Goal: Task Accomplishment & Management: Manage account settings

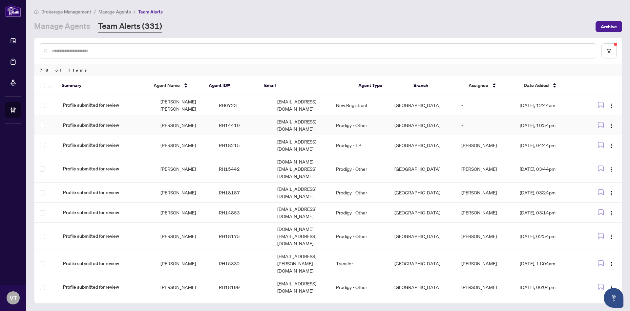
click at [491, 121] on td "-" at bounding box center [485, 125] width 58 height 20
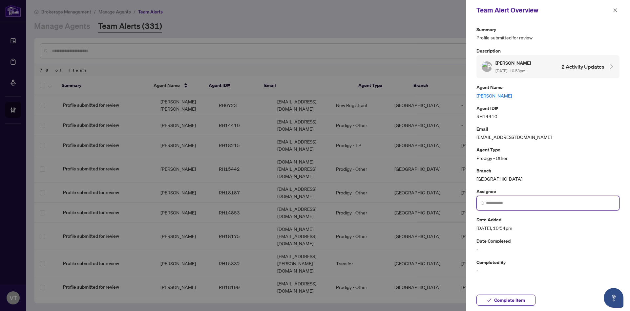
click at [511, 204] on input "search" at bounding box center [550, 202] width 129 height 7
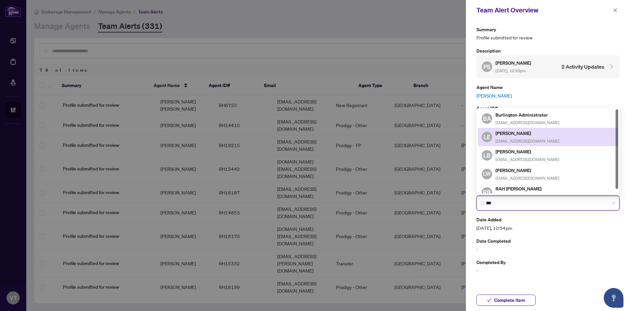
click at [523, 135] on div "[PERSON_NAME] [PERSON_NAME][EMAIL_ADDRESS][DOMAIN_NAME]" at bounding box center [527, 136] width 64 height 15
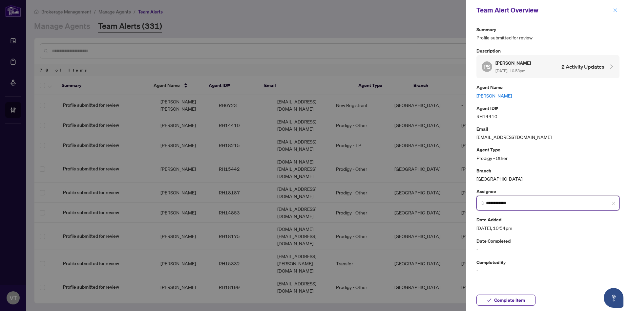
type input "**********"
click at [617, 11] on icon "close" at bounding box center [615, 10] width 5 height 5
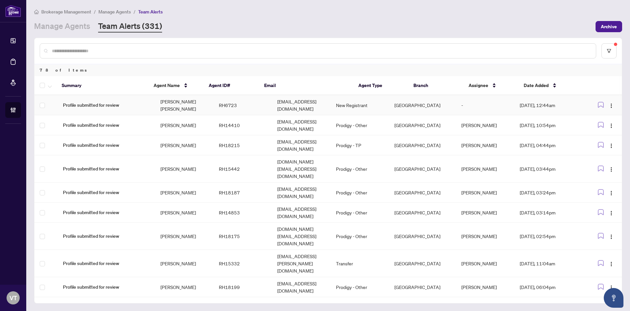
click at [472, 104] on td "-" at bounding box center [485, 105] width 58 height 20
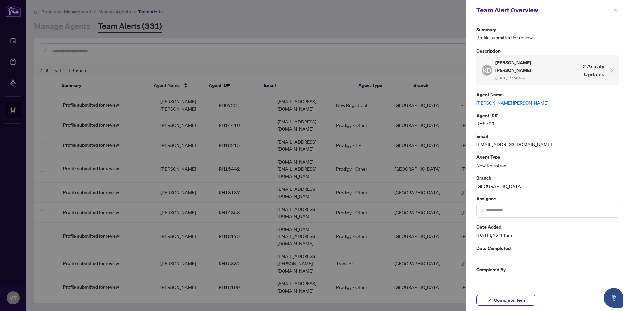
click at [616, 10] on icon "close" at bounding box center [615, 10] width 5 height 5
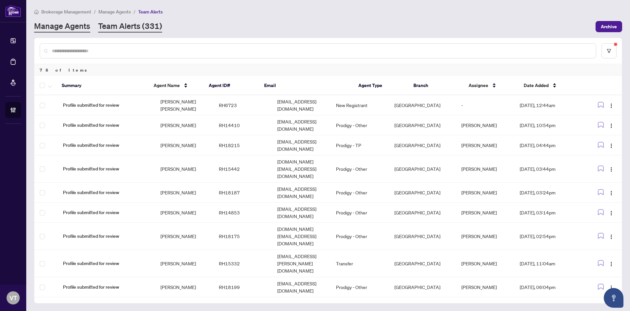
click at [64, 29] on link "Manage Agents" at bounding box center [62, 27] width 56 height 12
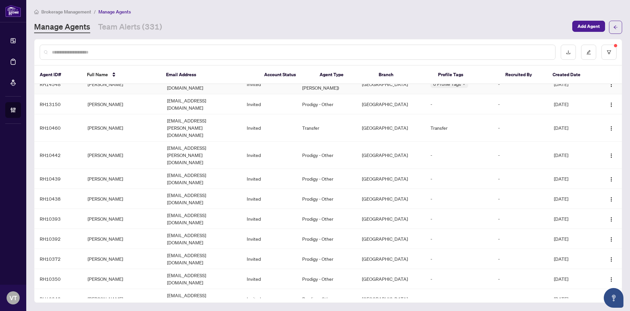
scroll to position [345, 0]
click at [211, 228] on td "[EMAIL_ADDRESS][DOMAIN_NAME]" at bounding box center [202, 238] width 80 height 20
